Goal: Transaction & Acquisition: Purchase product/service

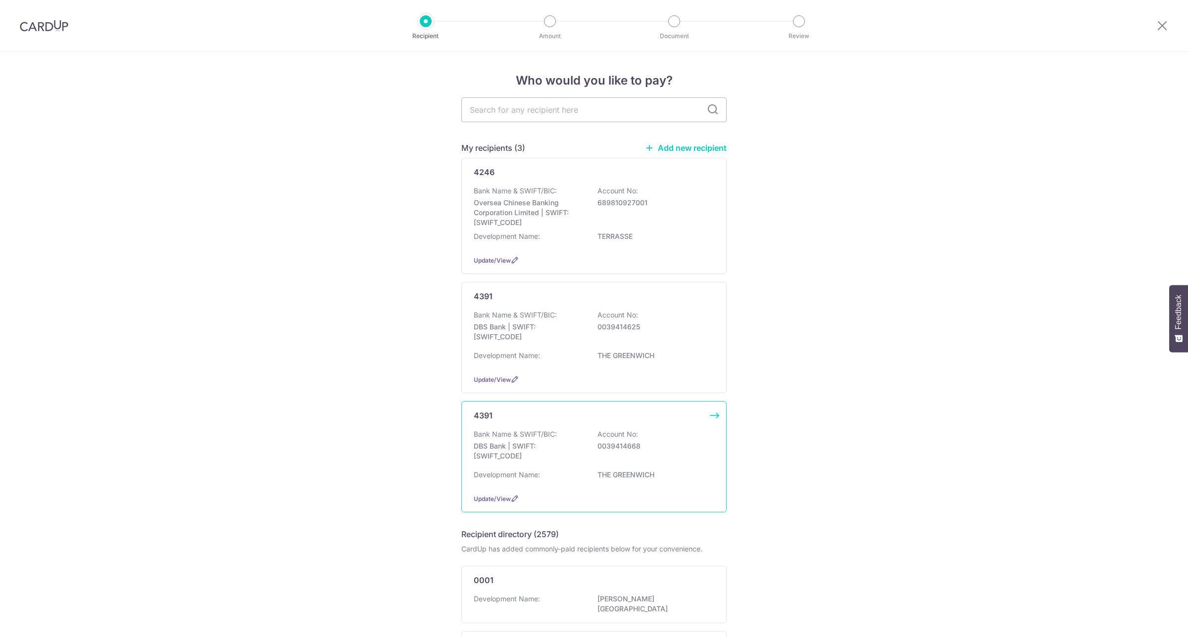
click at [619, 453] on div "Bank Name & SWIFT/BIC: DBS Bank | SWIFT: DBSSSGSGXXX Account No: 0039414668" at bounding box center [594, 448] width 240 height 37
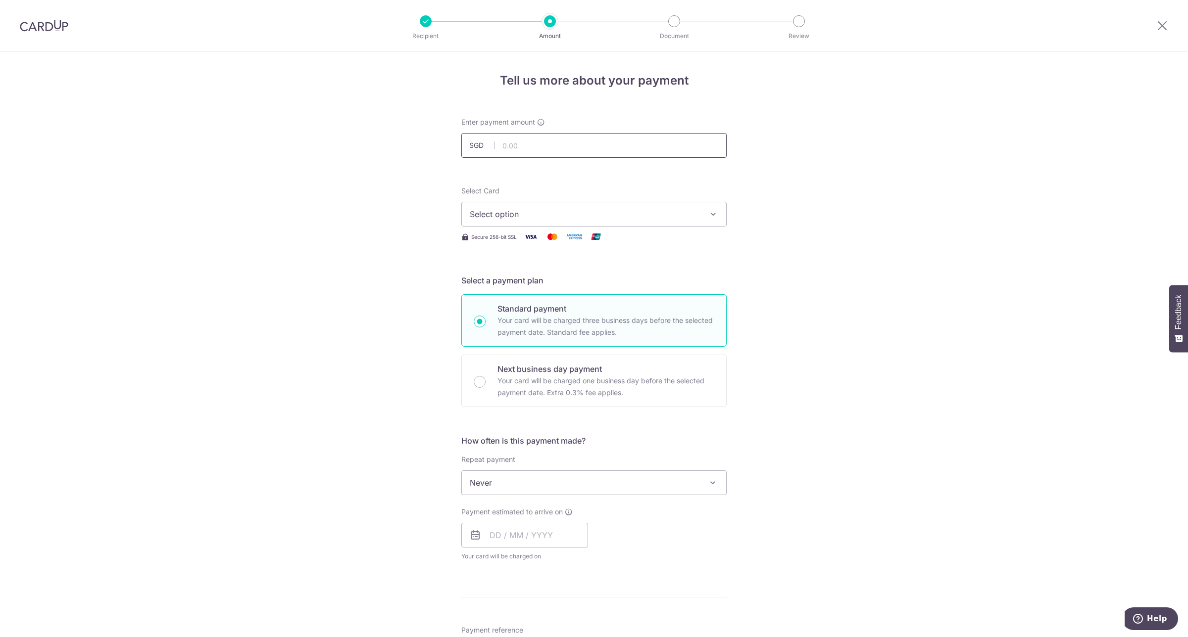
click at [576, 152] on input "text" at bounding box center [593, 145] width 265 height 25
type input "1,098.72"
click at [772, 186] on div "Tell us more about your payment Enter payment amount SGD 1,098.72 1098.72 Selec…" at bounding box center [594, 499] width 1188 height 895
click at [631, 216] on span "Select option" at bounding box center [585, 214] width 231 height 12
click at [521, 310] on span "**** 1666" at bounding box center [511, 309] width 37 height 12
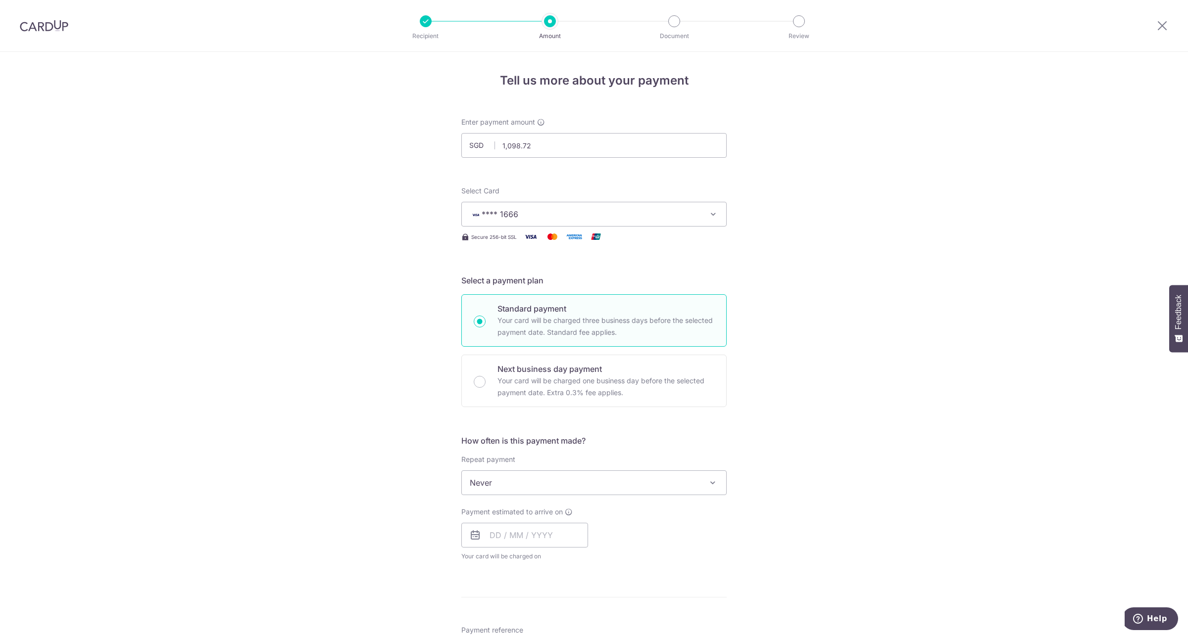
click at [583, 211] on span "**** 1666" at bounding box center [585, 214] width 231 height 12
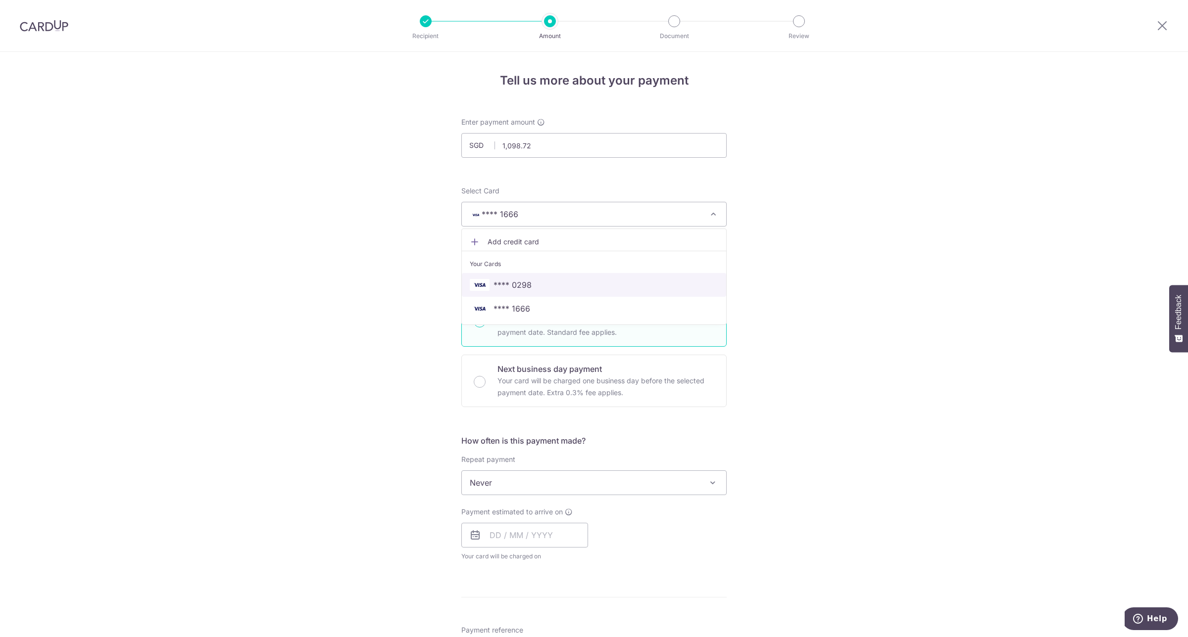
click at [553, 287] on span "**** 0298" at bounding box center [594, 285] width 248 height 12
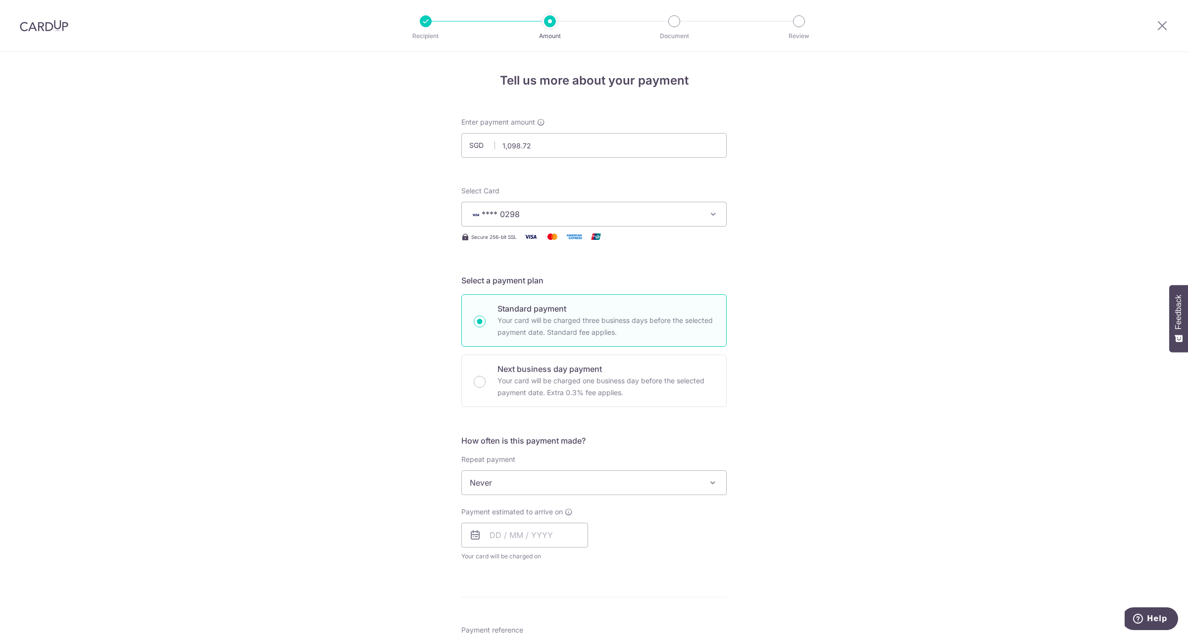
click at [556, 486] on span "Never" at bounding box center [594, 483] width 264 height 24
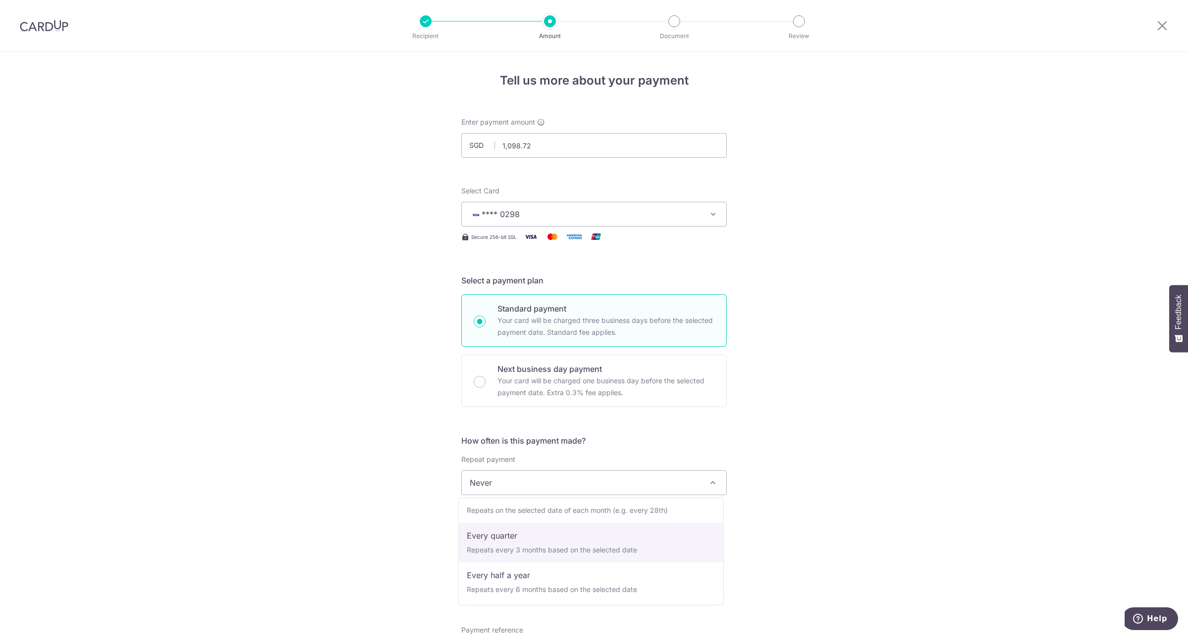
select select "4"
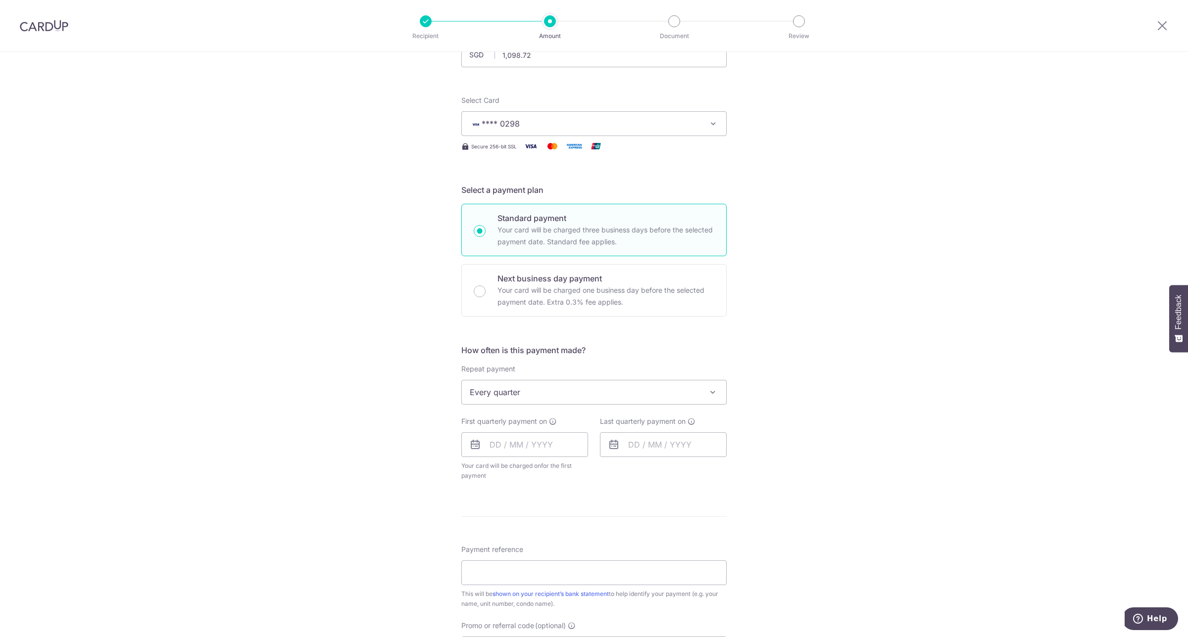
scroll to position [124, 0]
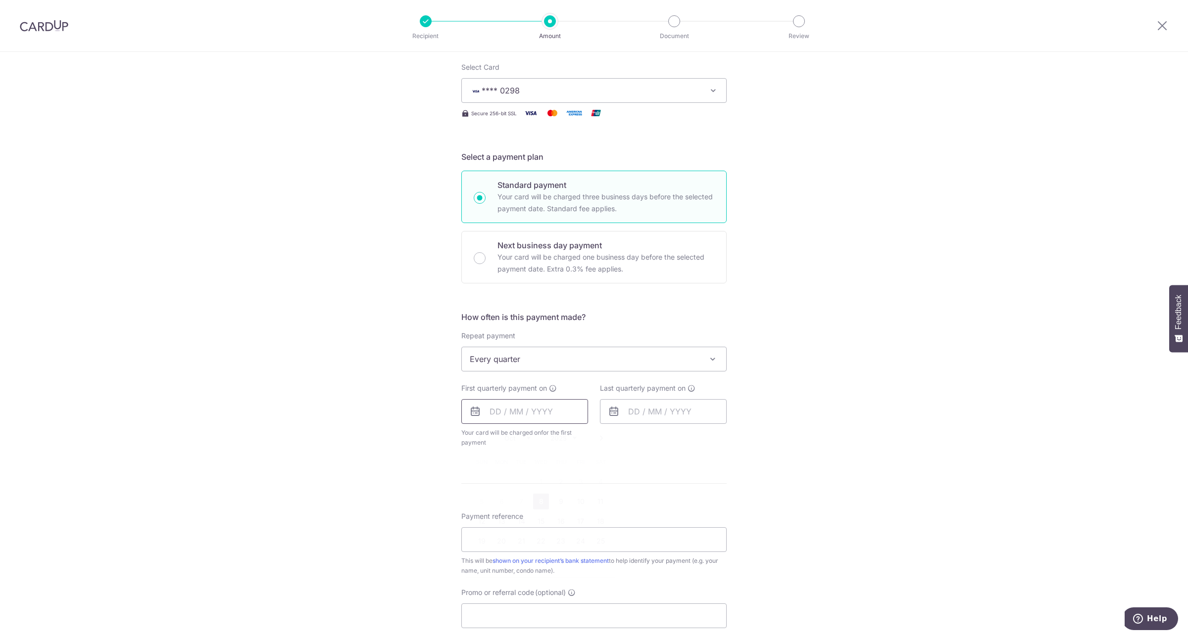
click at [490, 417] on input "text" at bounding box center [524, 411] width 127 height 25
click at [535, 562] on link "29" at bounding box center [541, 561] width 16 height 16
type input "29/10/2025"
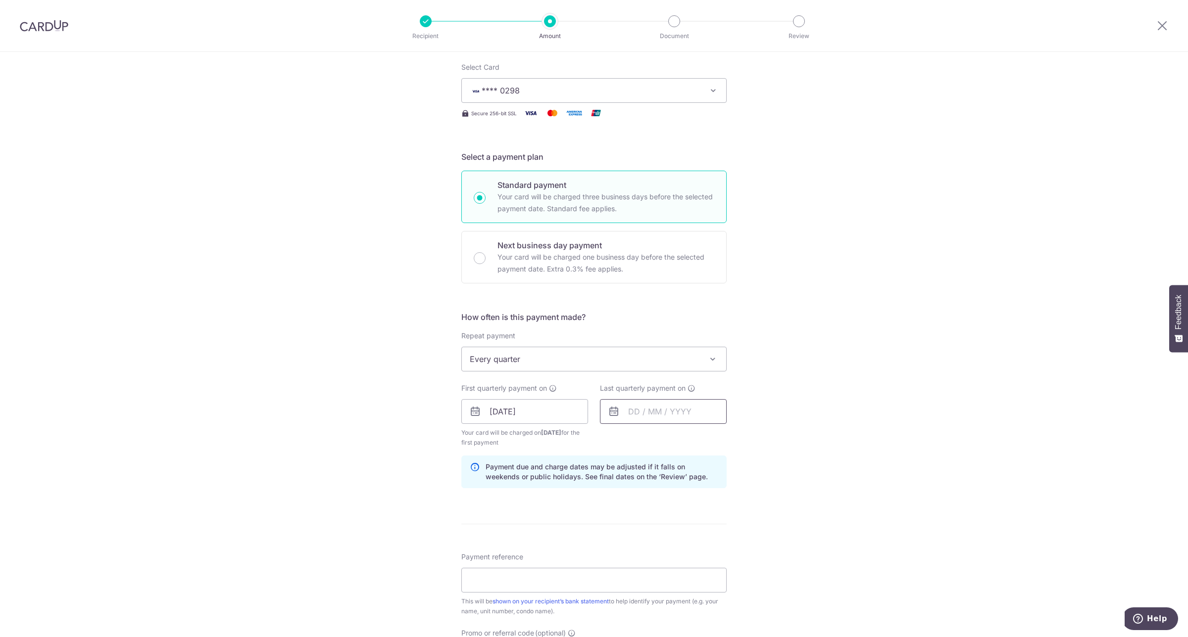
click at [637, 414] on input "text" at bounding box center [663, 411] width 127 height 25
click at [706, 437] on select "2025 2026 2027 2028 2029 2030 2031 2032 2033 2034 2035" at bounding box center [702, 438] width 26 height 8
click at [696, 561] on link "29" at bounding box center [699, 561] width 16 height 16
type input "29/10/2026"
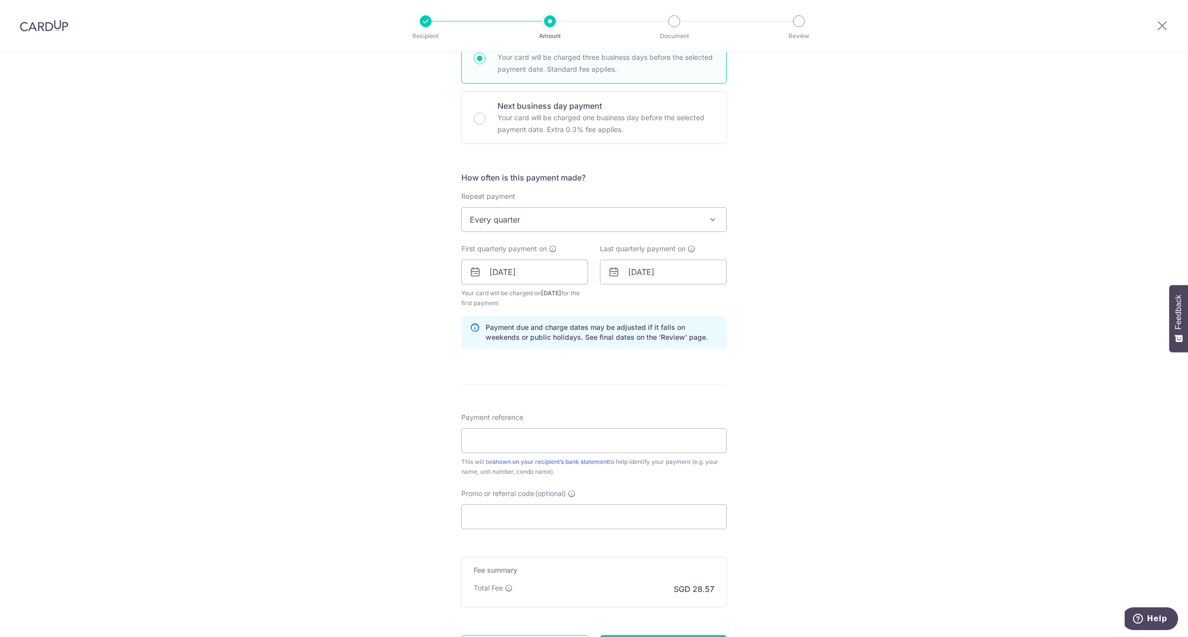
scroll to position [309, 0]
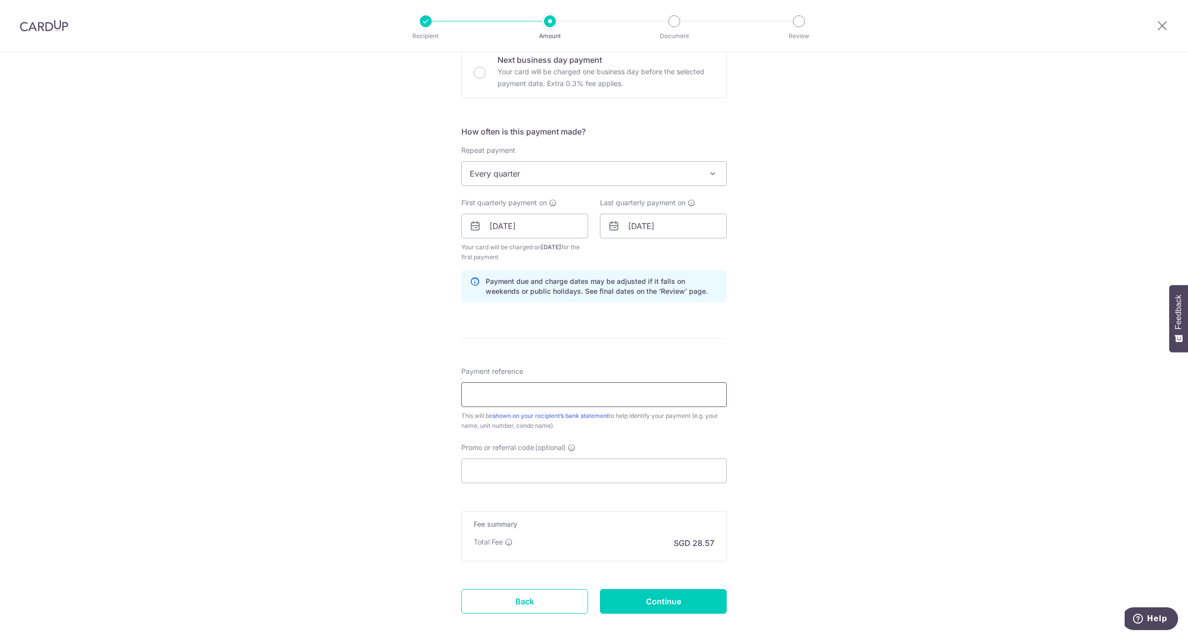
click at [590, 404] on input "Payment reference" at bounding box center [593, 395] width 265 height 25
type input "GWS2-0341 KOH"
click at [561, 475] on input "Promo or referral code (optional)" at bounding box center [593, 471] width 265 height 25
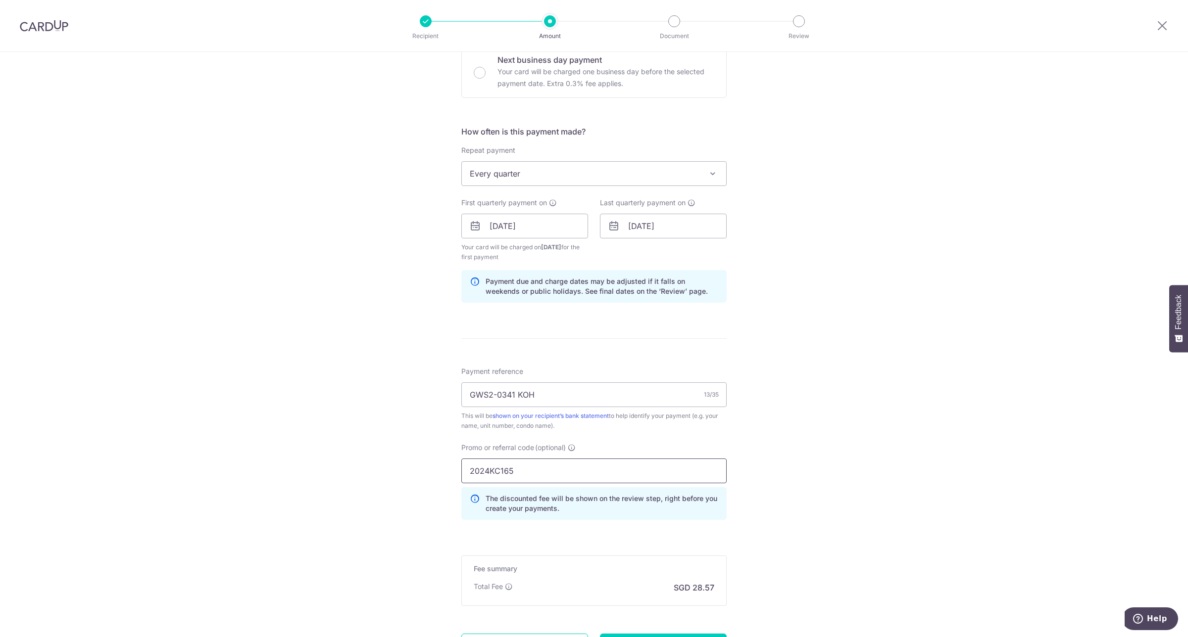
scroll to position [406, 0]
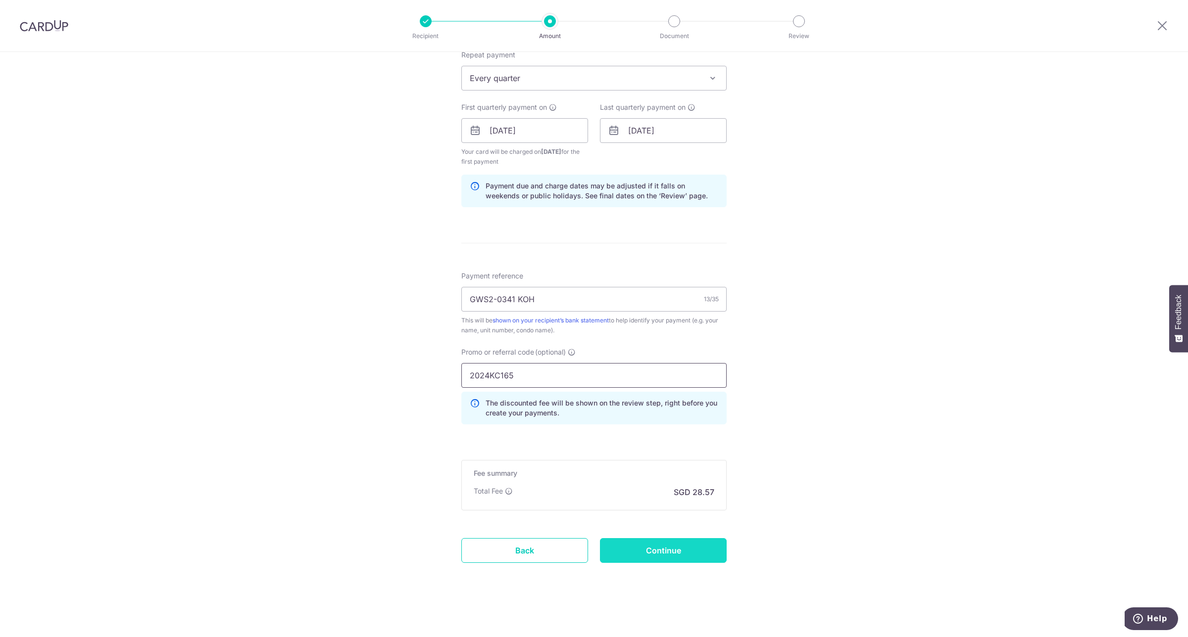
type input "2024KC165"
click at [663, 559] on input "Continue" at bounding box center [663, 550] width 127 height 25
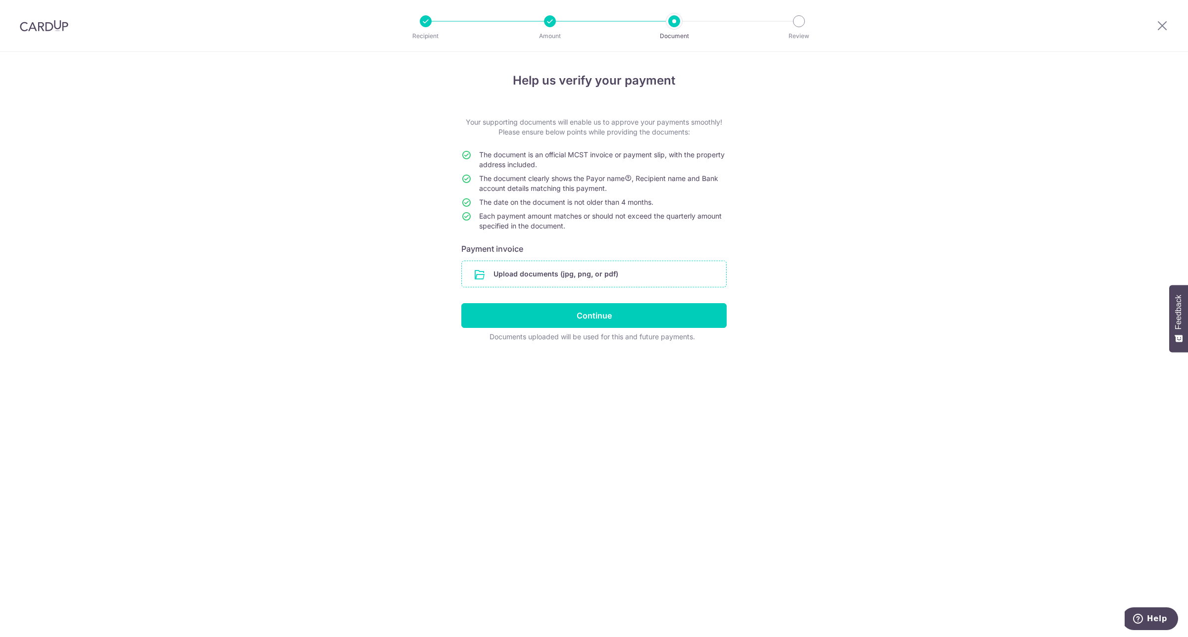
click at [576, 276] on input "file" at bounding box center [594, 274] width 264 height 26
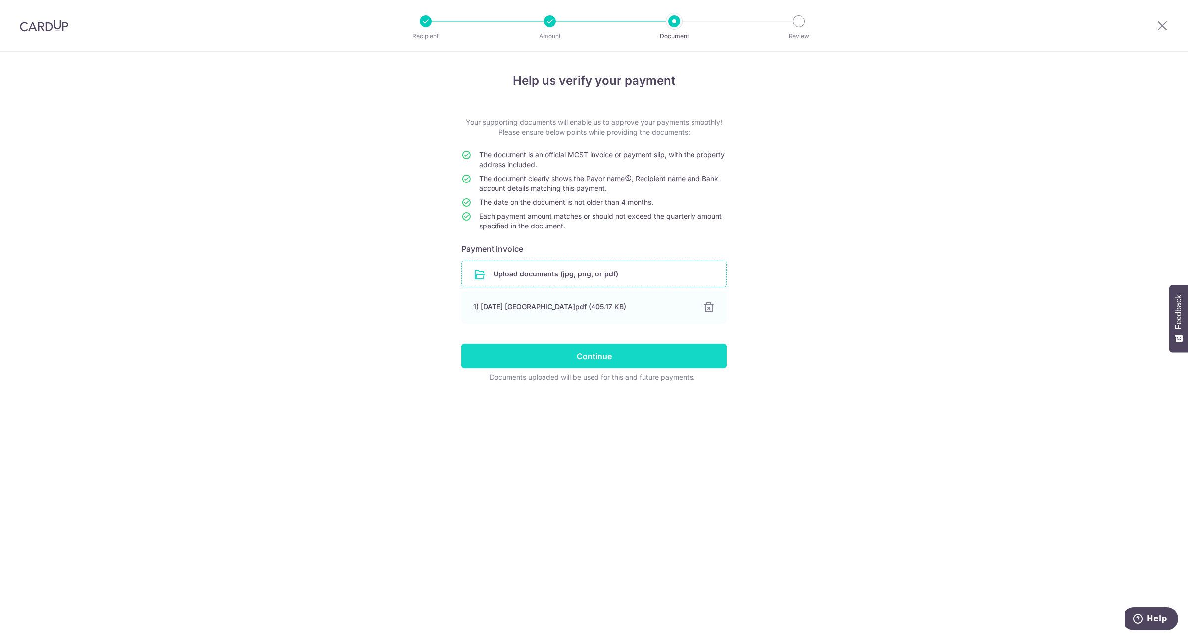
click at [590, 357] on input "Continue" at bounding box center [593, 356] width 265 height 25
click at [619, 352] on input "Continue" at bounding box center [593, 356] width 265 height 25
click at [1174, 314] on span "Feedback" at bounding box center [1178, 312] width 9 height 35
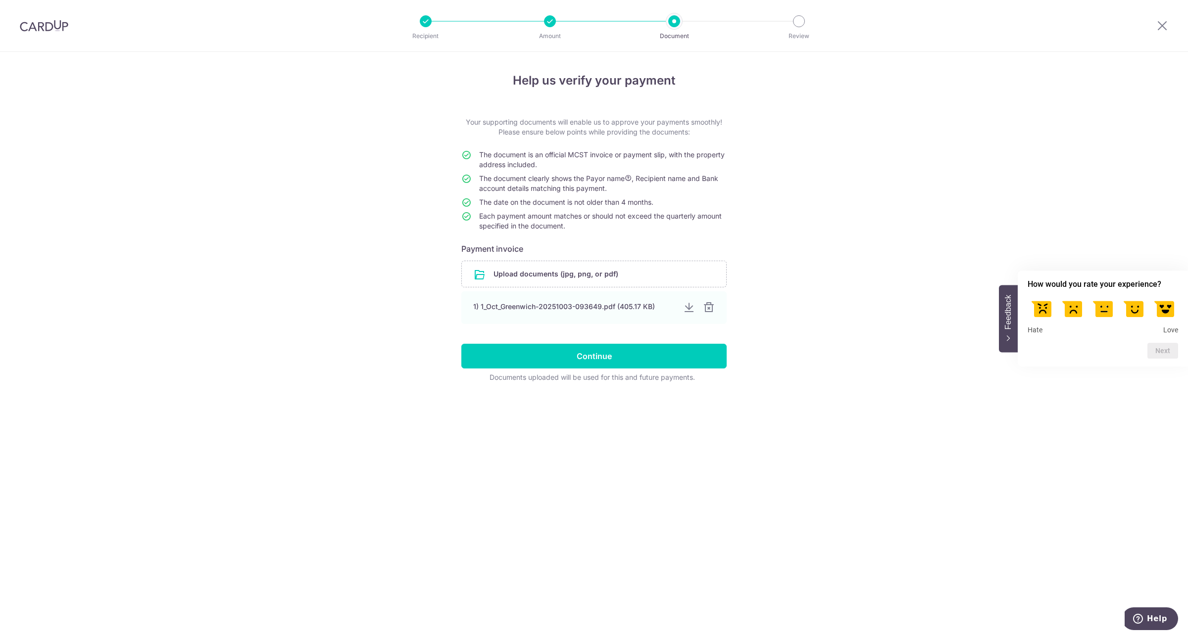
click at [1080, 424] on div "Help us verify your payment Your supporting documents will enable us to approve…" at bounding box center [594, 344] width 1188 height 585
click at [622, 355] on input "Continue" at bounding box center [593, 356] width 265 height 25
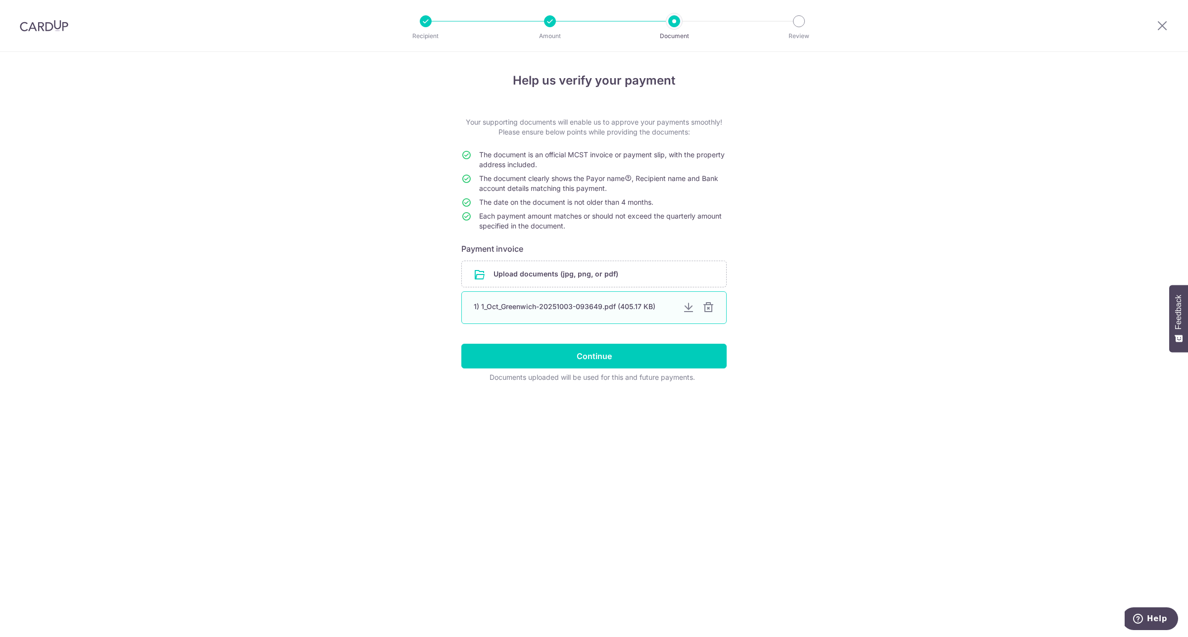
click at [688, 306] on div at bounding box center [688, 308] width 12 height 12
click at [668, 351] on input "Continue" at bounding box center [593, 356] width 265 height 25
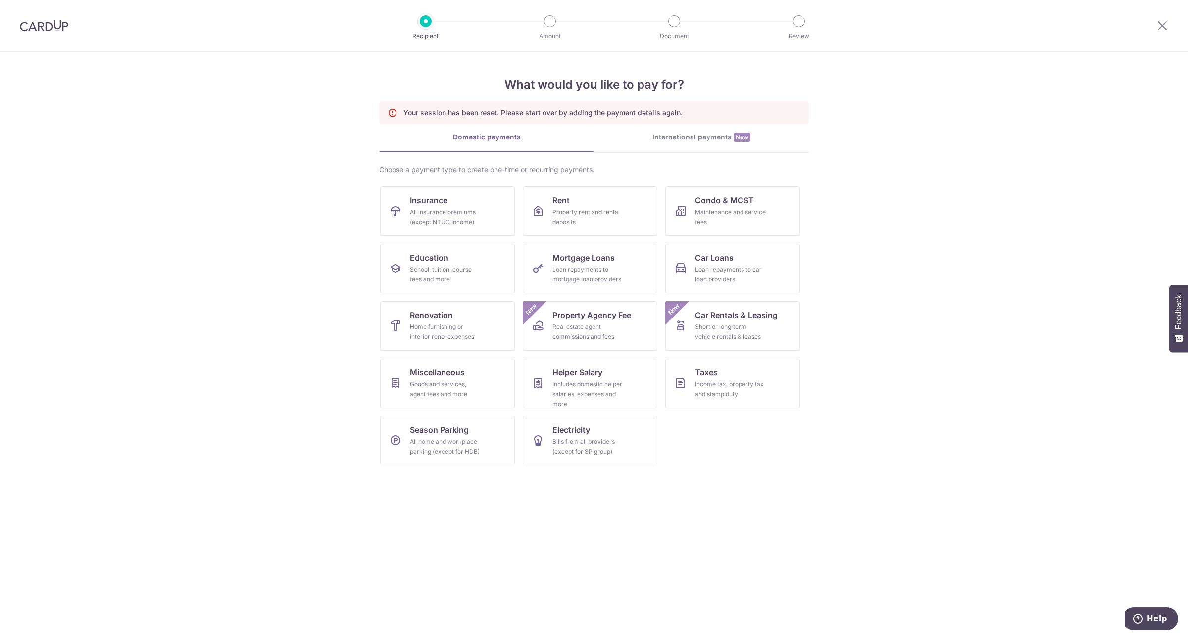
click at [587, 124] on div "Your session has been reset. Please start over by adding the payment details ag…" at bounding box center [594, 112] width 430 height 23
click at [29, 42] on div at bounding box center [44, 25] width 88 height 51
click at [45, 26] on img at bounding box center [44, 26] width 48 height 12
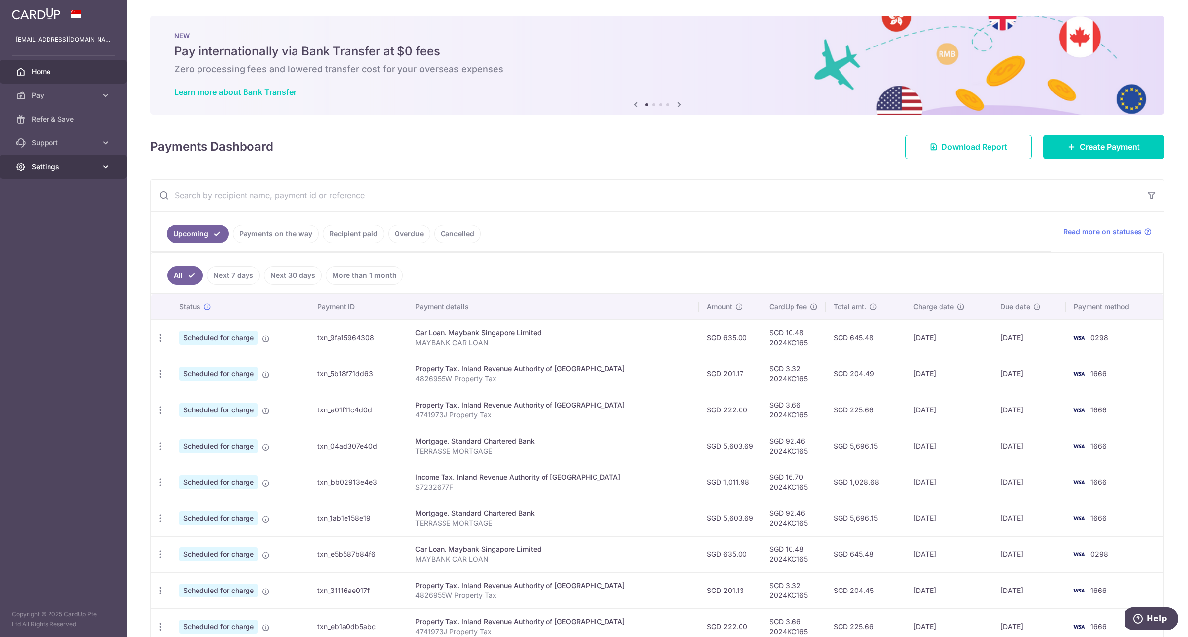
click at [58, 164] on span "Settings" at bounding box center [64, 167] width 65 height 10
click at [63, 218] on span "Logout" at bounding box center [64, 214] width 65 height 10
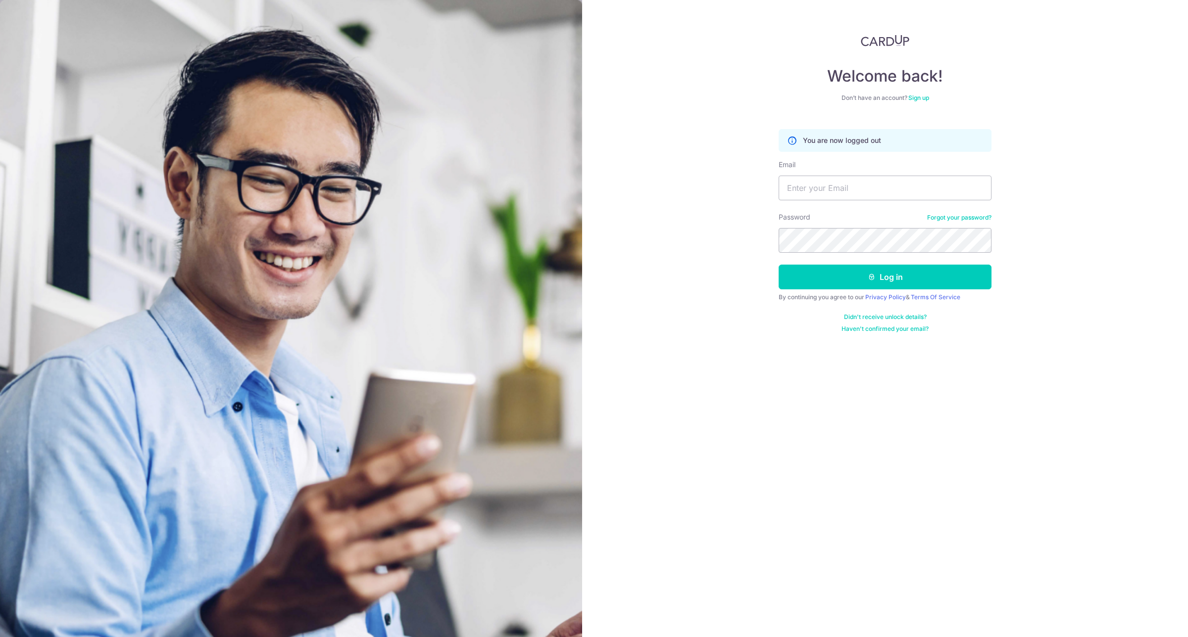
type input "[EMAIL_ADDRESS][DOMAIN_NAME]"
click at [914, 280] on button "Log in" at bounding box center [884, 277] width 213 height 25
